Goal: Task Accomplishment & Management: Manage account settings

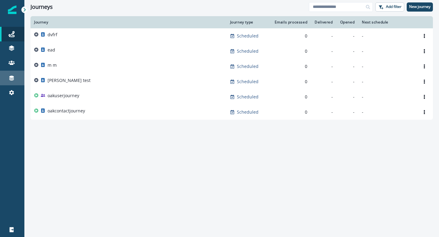
click at [16, 77] on div "Connections" at bounding box center [12, 77] width 20 height 7
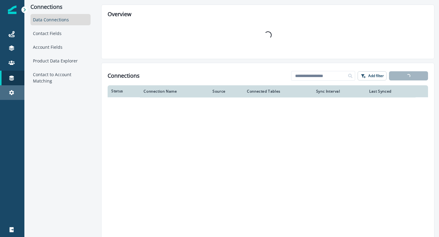
click at [14, 90] on icon at bounding box center [12, 93] width 6 height 6
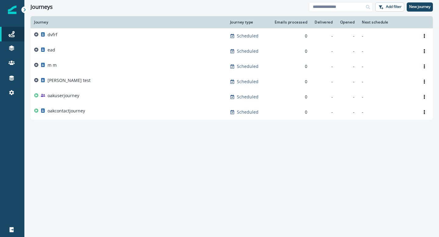
click at [16, 228] on div "Logout" at bounding box center [12, 229] width 20 height 7
